Goal: Information Seeking & Learning: Learn about a topic

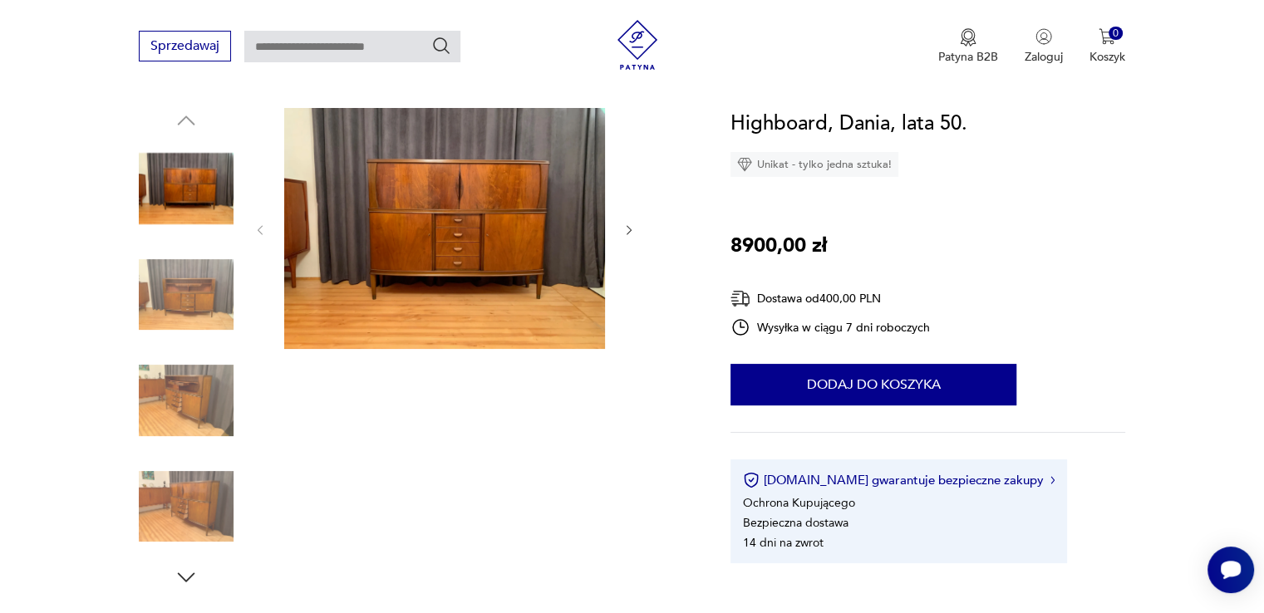
click at [445, 234] on img at bounding box center [444, 228] width 321 height 241
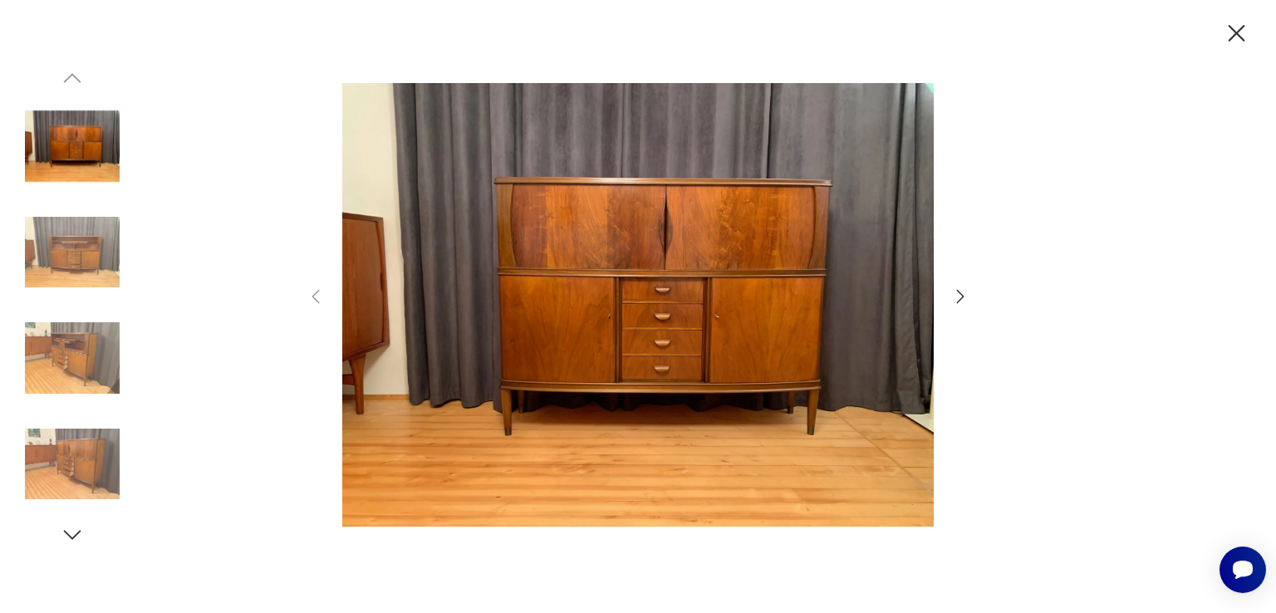
click at [445, 234] on img at bounding box center [638, 305] width 592 height 490
click at [965, 293] on icon "button" at bounding box center [961, 297] width 20 height 20
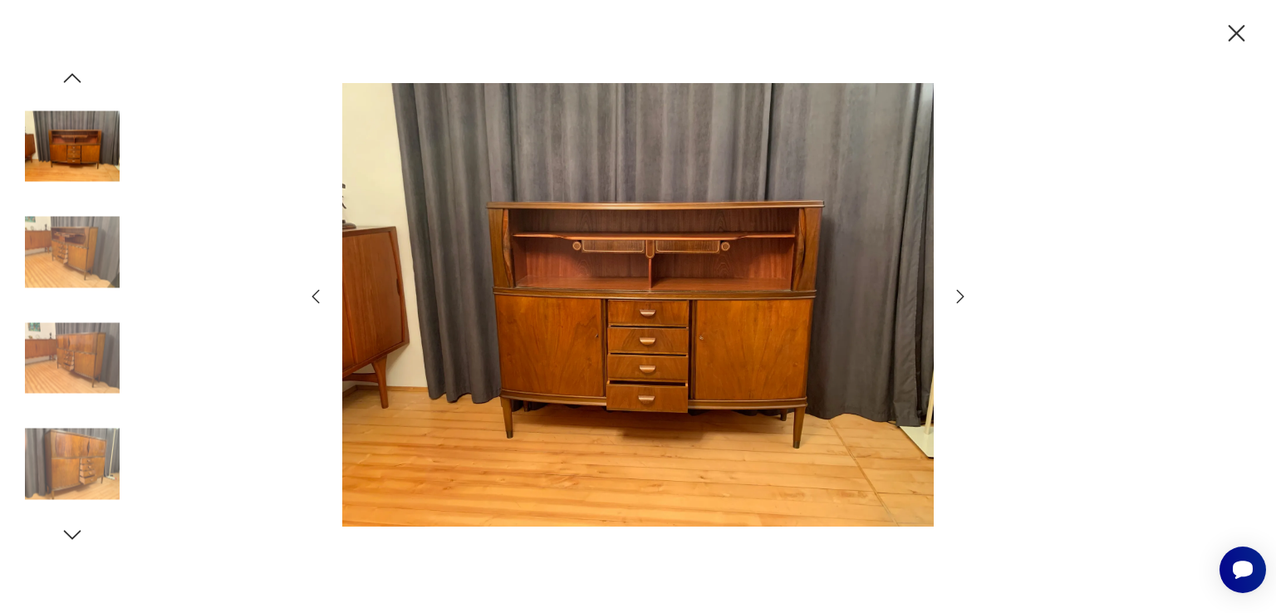
click at [965, 293] on icon "button" at bounding box center [961, 297] width 20 height 20
